Goal: Transaction & Acquisition: Purchase product/service

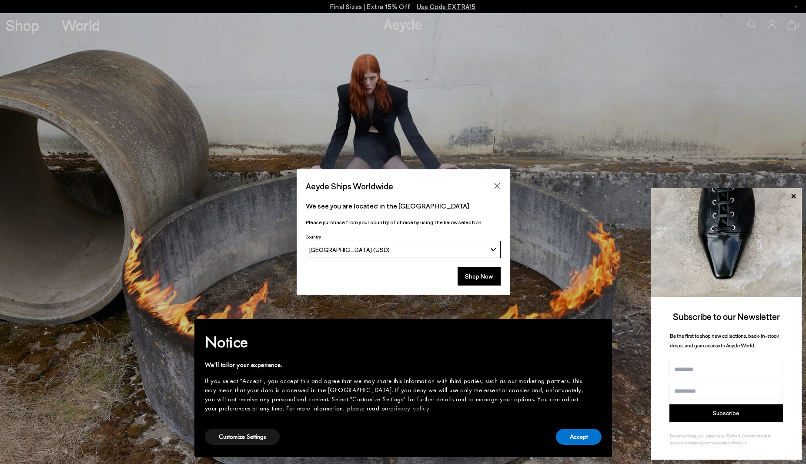
click at [494, 178] on div "Aeyde Ships Worldwide" at bounding box center [403, 181] width 213 height 24
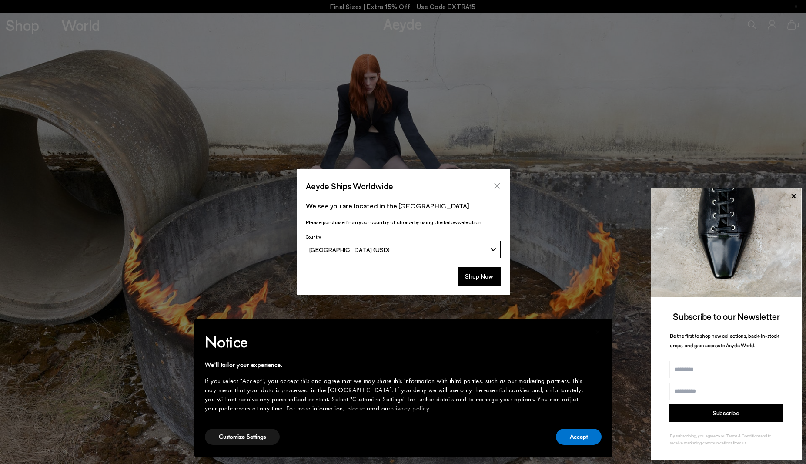
click at [497, 183] on icon "Close" at bounding box center [497, 185] width 7 height 7
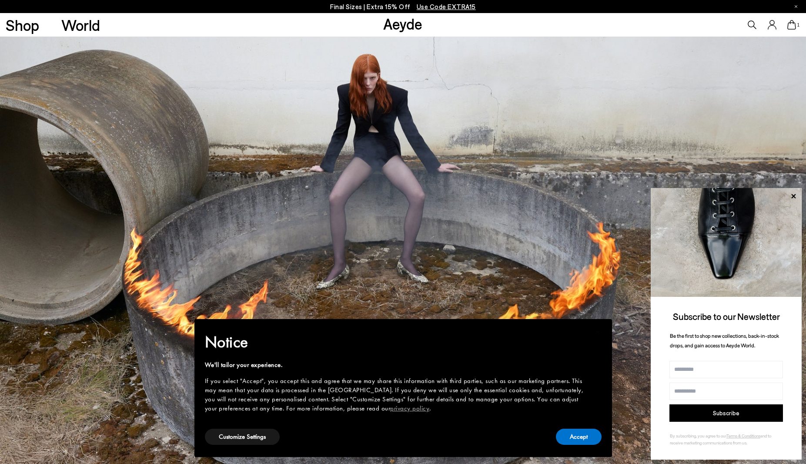
scroll to position [0, 0]
click at [585, 429] on button "Accept" at bounding box center [579, 437] width 46 height 16
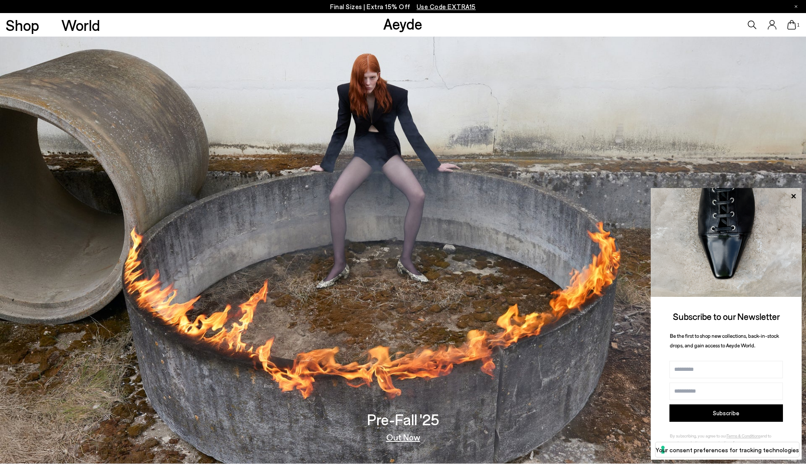
click at [415, 417] on h3 "Pre-Fall '25" at bounding box center [403, 419] width 72 height 15
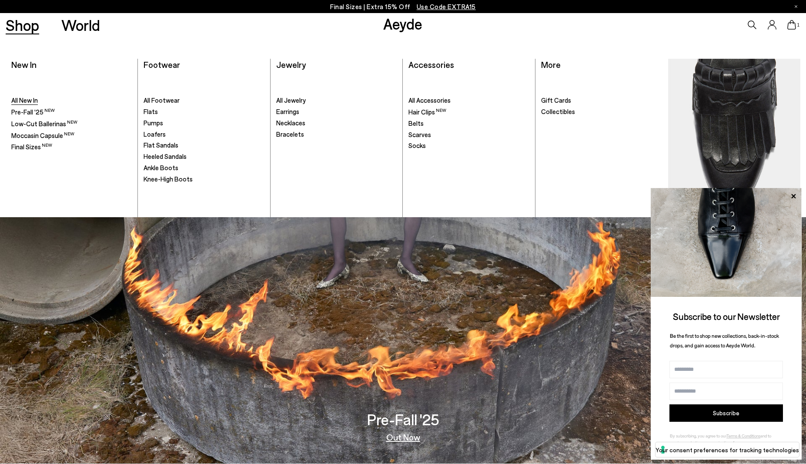
click at [32, 100] on span "All New In" at bounding box center [24, 100] width 27 height 8
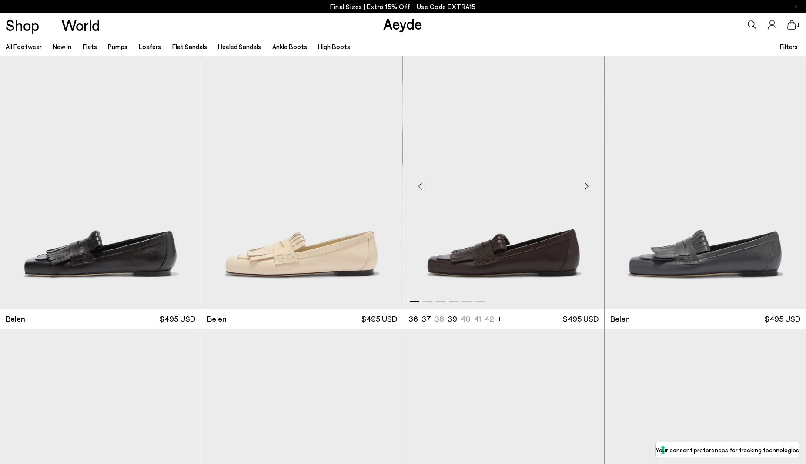
click at [490, 223] on img "1 / 6" at bounding box center [503, 182] width 201 height 253
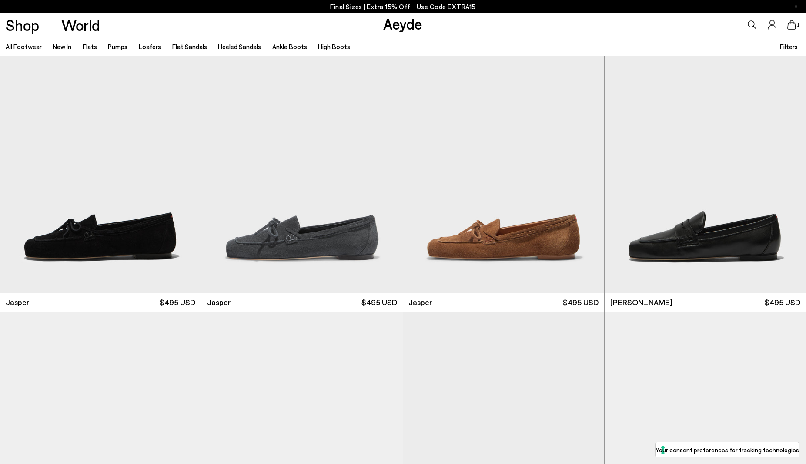
scroll to position [307, 0]
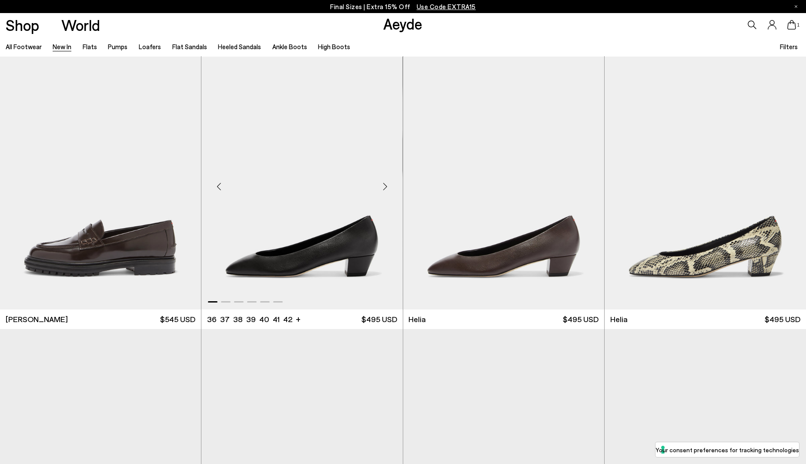
scroll to position [819, 0]
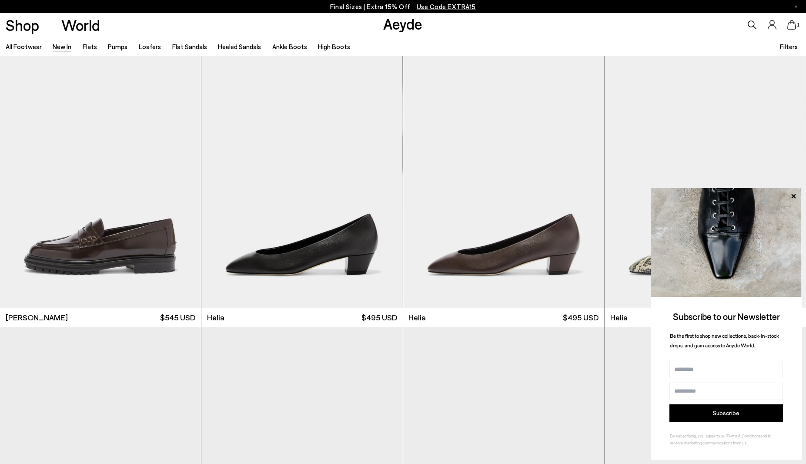
click at [678, 245] on img at bounding box center [726, 242] width 151 height 109
click at [646, 156] on img "1 / 6" at bounding box center [706, 181] width 202 height 253
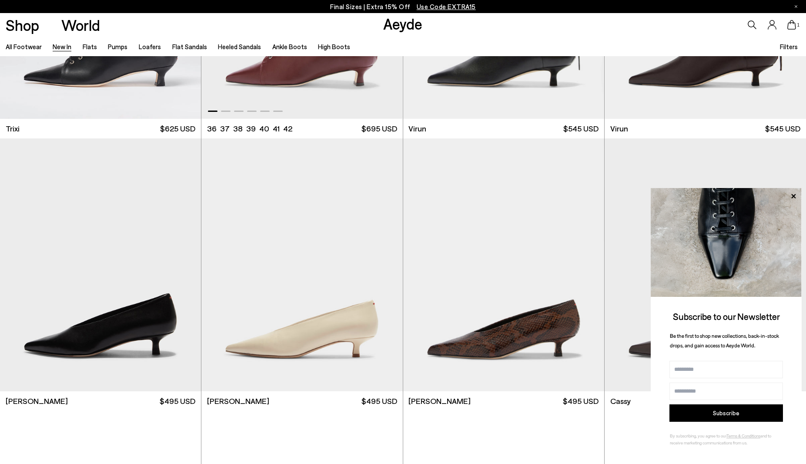
scroll to position [4006, 0]
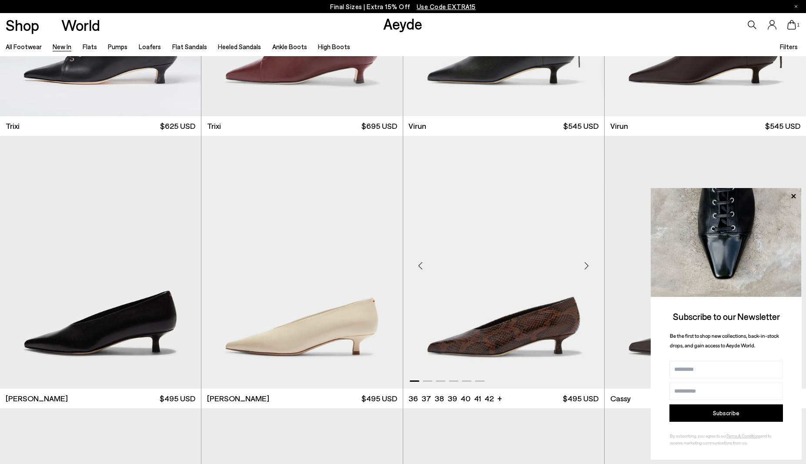
click at [588, 269] on div "Next slide" at bounding box center [587, 266] width 26 height 26
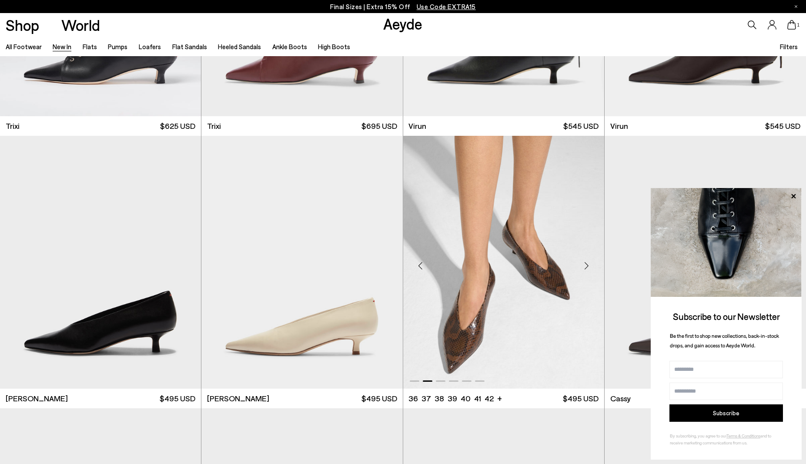
click at [588, 265] on div "Next slide" at bounding box center [587, 266] width 26 height 26
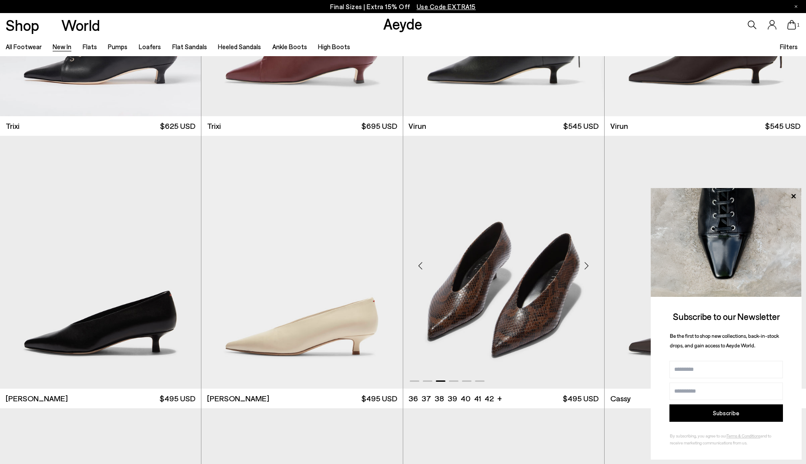
click at [588, 265] on div "Next slide" at bounding box center [587, 266] width 26 height 26
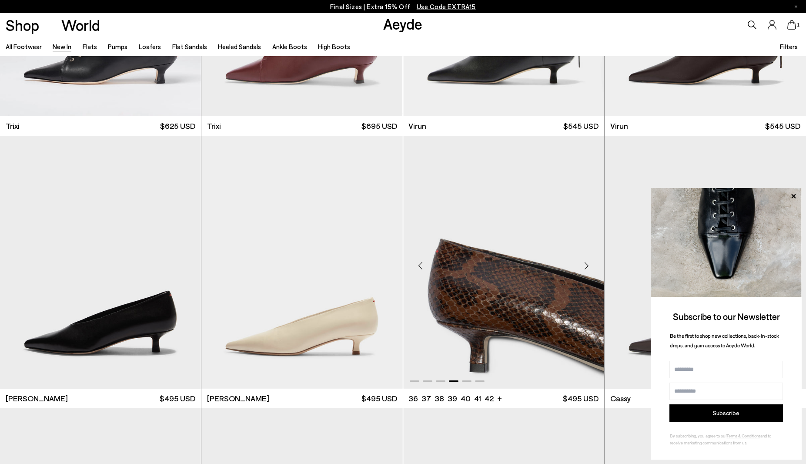
click at [588, 265] on div "Next slide" at bounding box center [587, 266] width 26 height 26
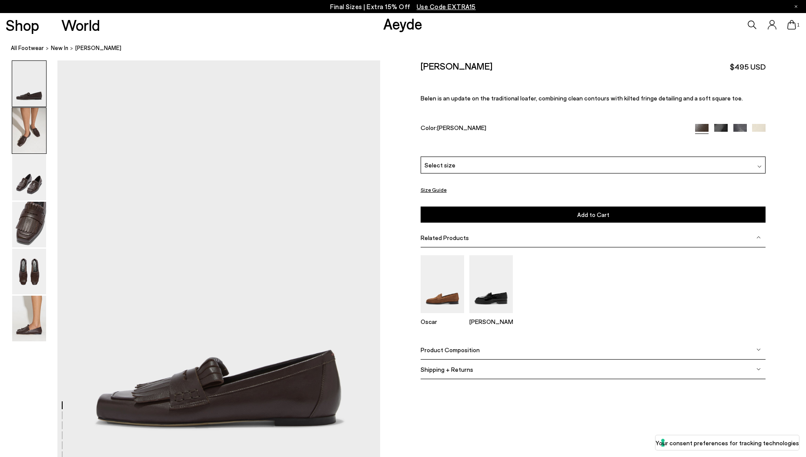
click at [32, 137] on img at bounding box center [29, 131] width 34 height 46
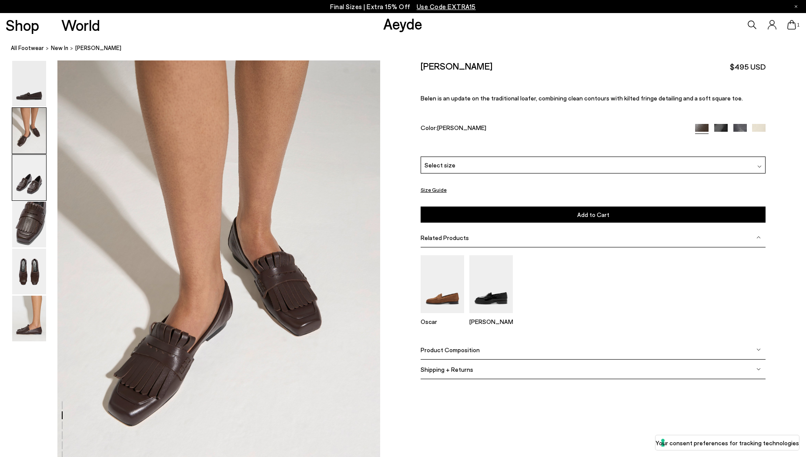
click at [35, 176] on img at bounding box center [29, 178] width 34 height 46
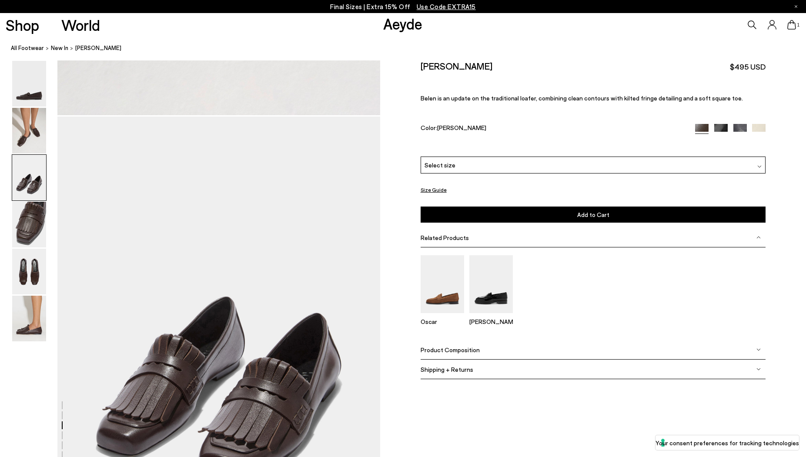
scroll to position [864, 0]
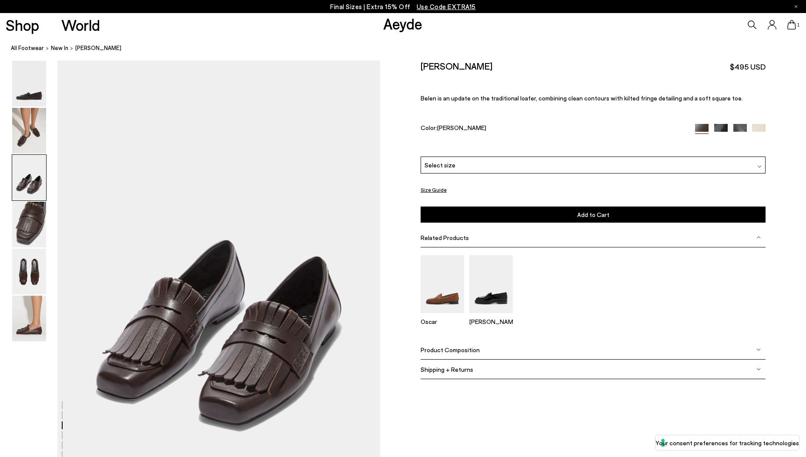
click at [41, 187] on img at bounding box center [29, 178] width 34 height 46
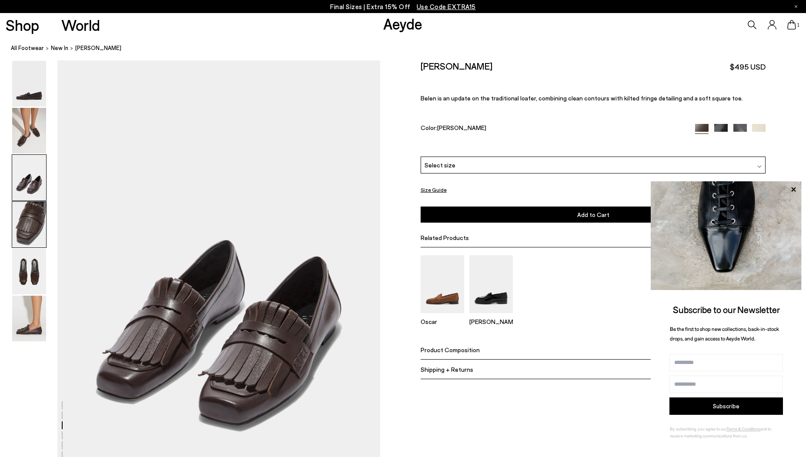
click at [33, 216] on img at bounding box center [29, 225] width 34 height 46
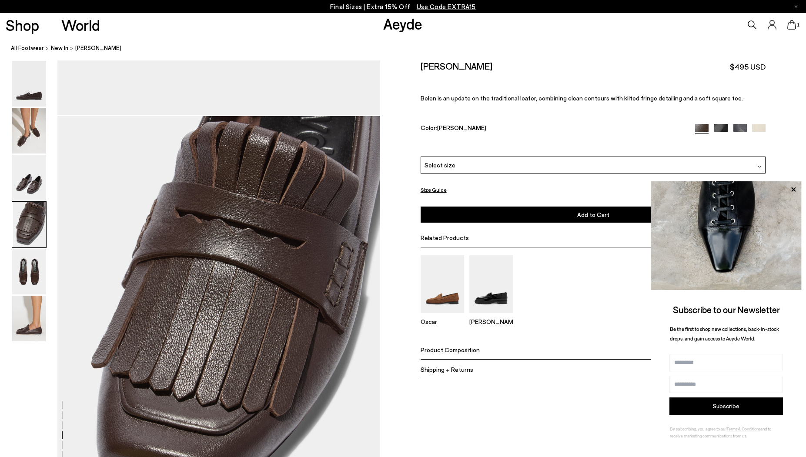
scroll to position [1296, 0]
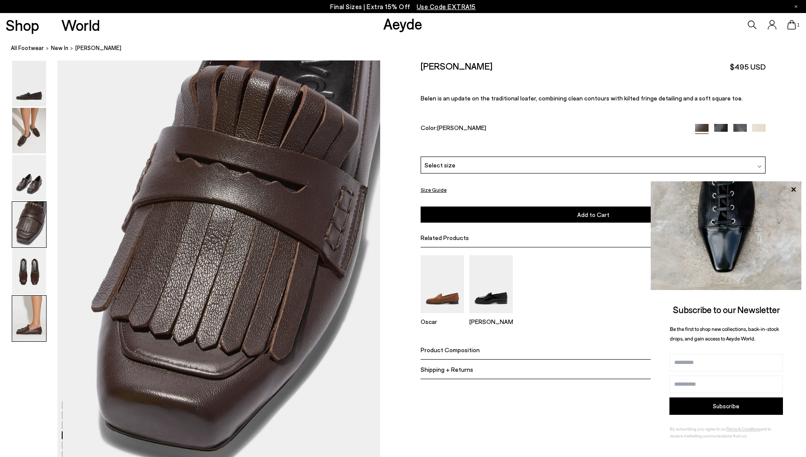
click at [28, 328] on img at bounding box center [29, 319] width 34 height 46
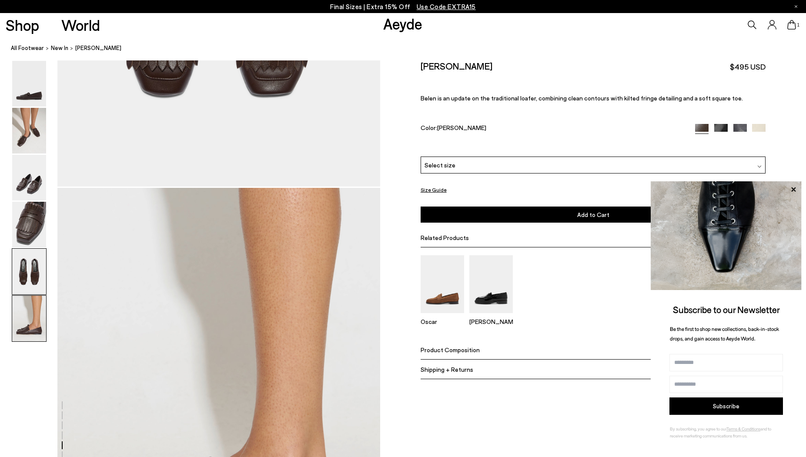
scroll to position [2220, 0]
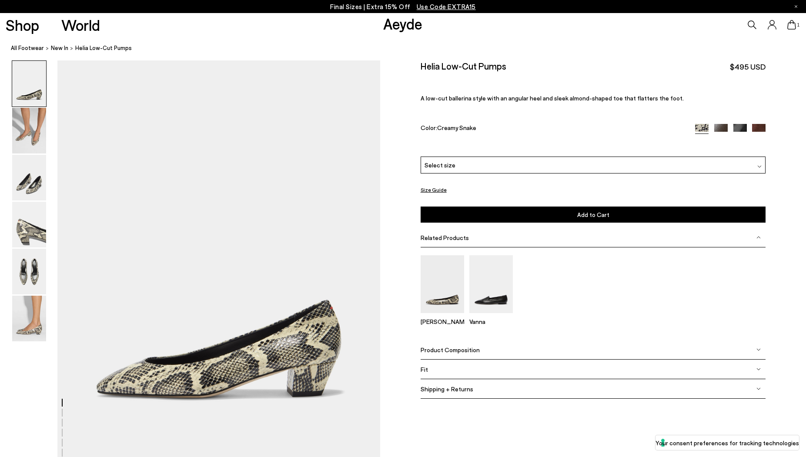
click at [624, 161] on div "Select size" at bounding box center [594, 165] width 346 height 17
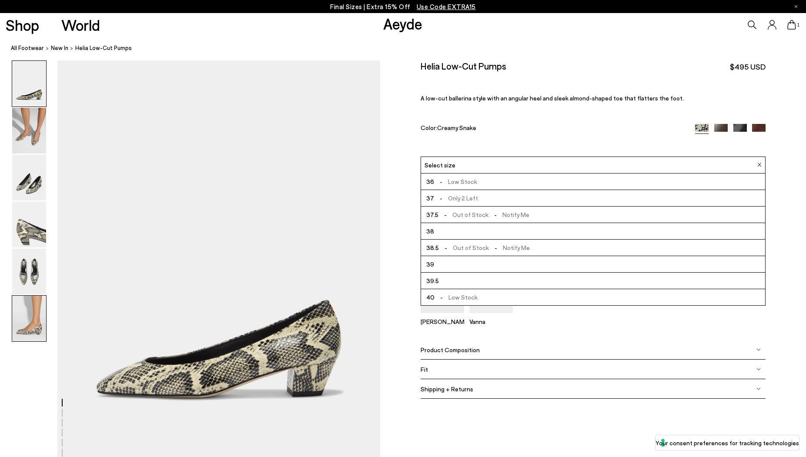
click at [27, 338] on img at bounding box center [29, 319] width 34 height 46
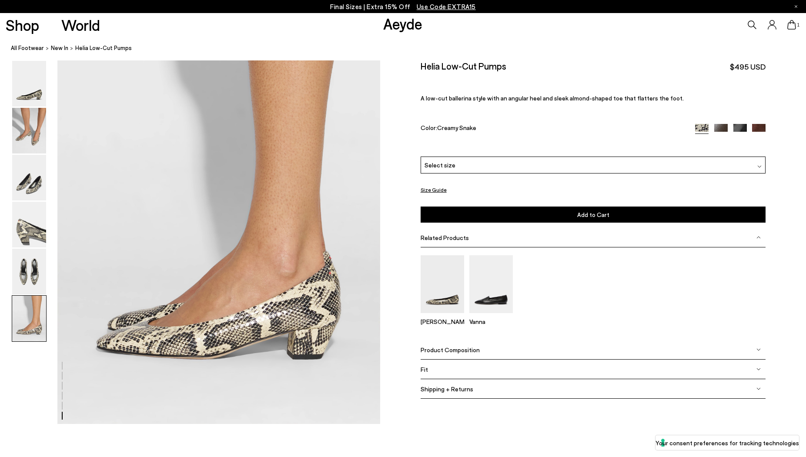
scroll to position [2209, 0]
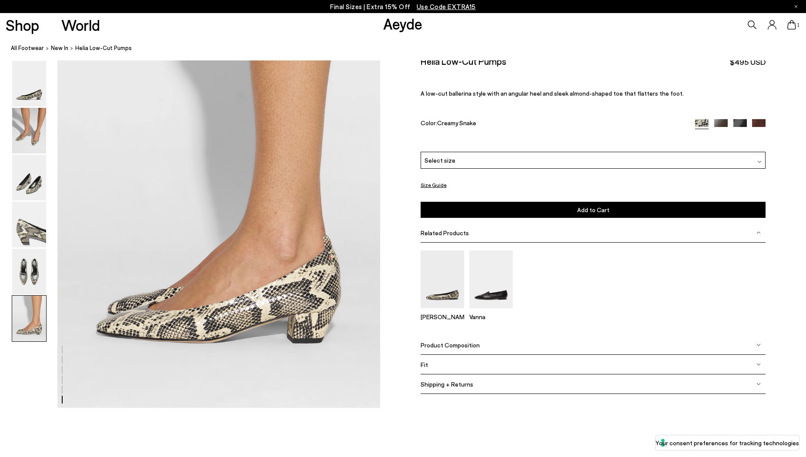
click at [466, 365] on div "Fit" at bounding box center [594, 366] width 346 height 20
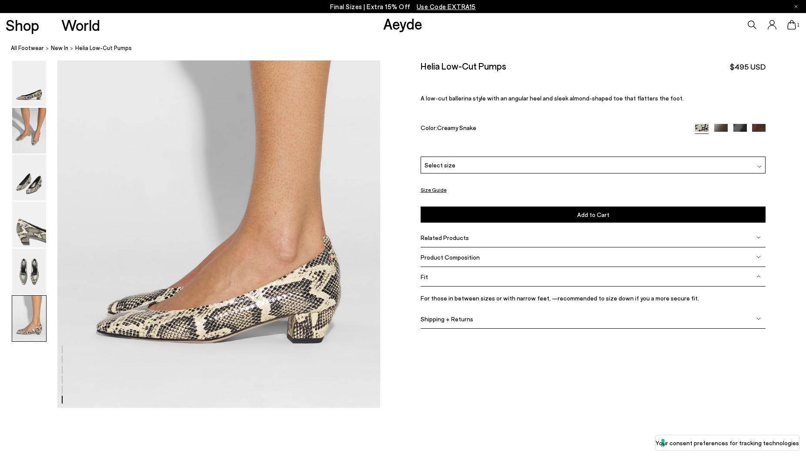
click at [500, 258] on div "Product Composition" at bounding box center [594, 258] width 346 height 20
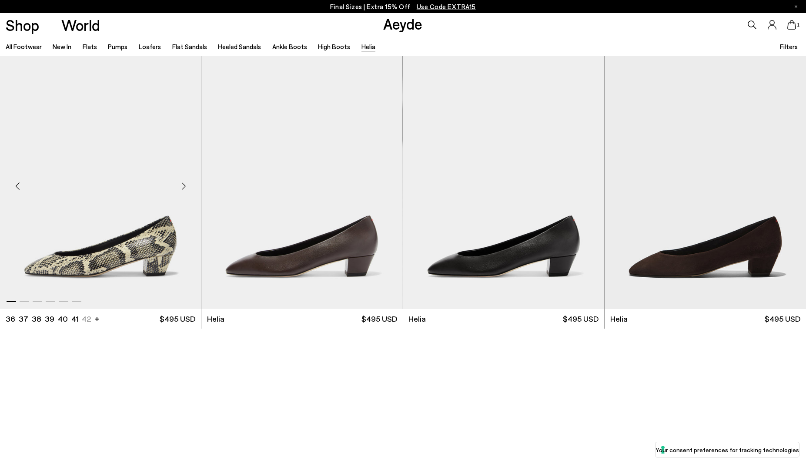
click at [158, 165] on img "1 / 6" at bounding box center [100, 182] width 201 height 253
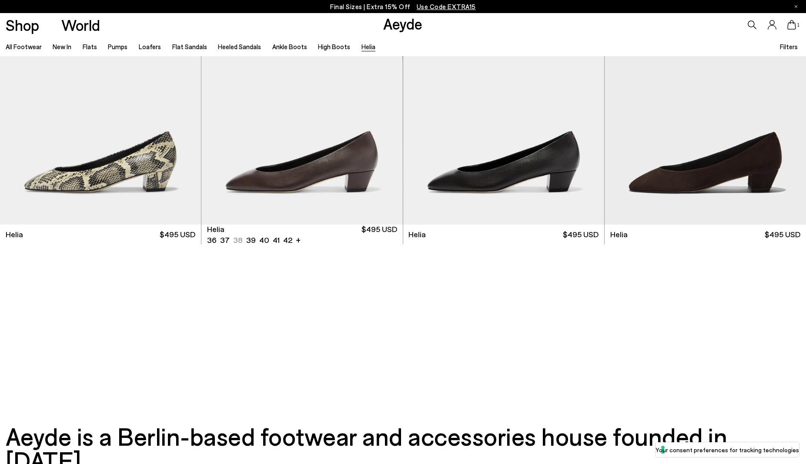
scroll to position [92, 0]
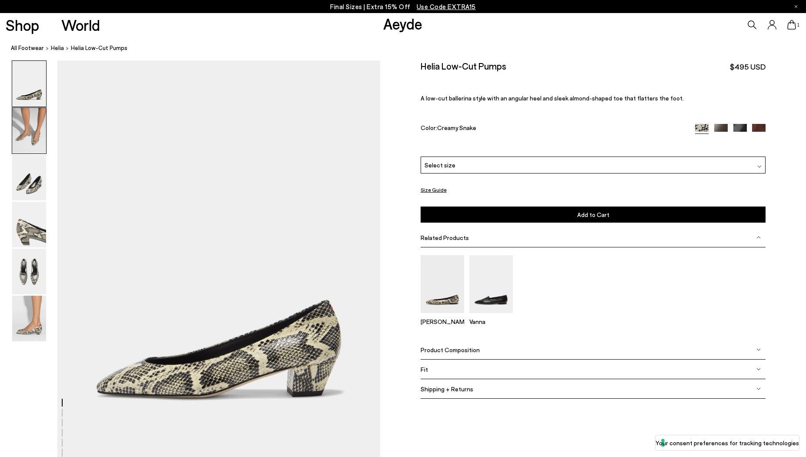
click at [35, 134] on img at bounding box center [29, 131] width 34 height 46
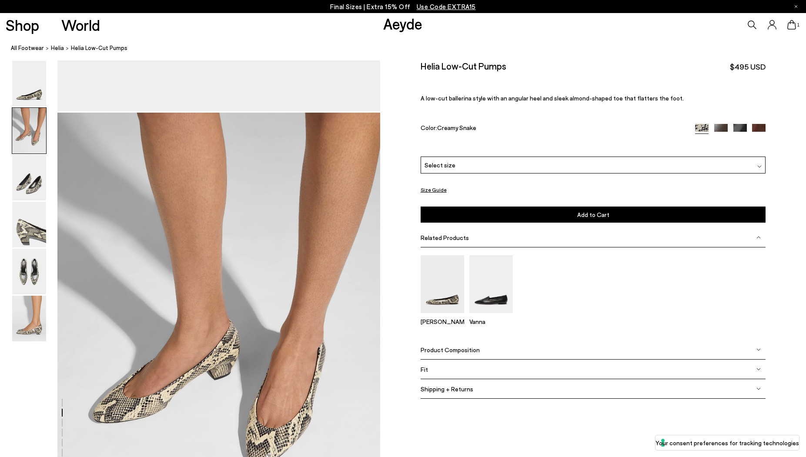
scroll to position [405, 0]
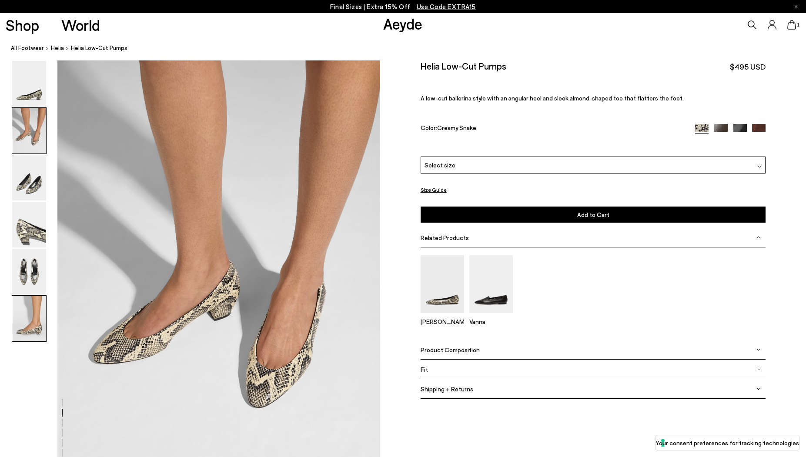
click at [27, 310] on img at bounding box center [29, 319] width 34 height 46
